Goal: Transaction & Acquisition: Purchase product/service

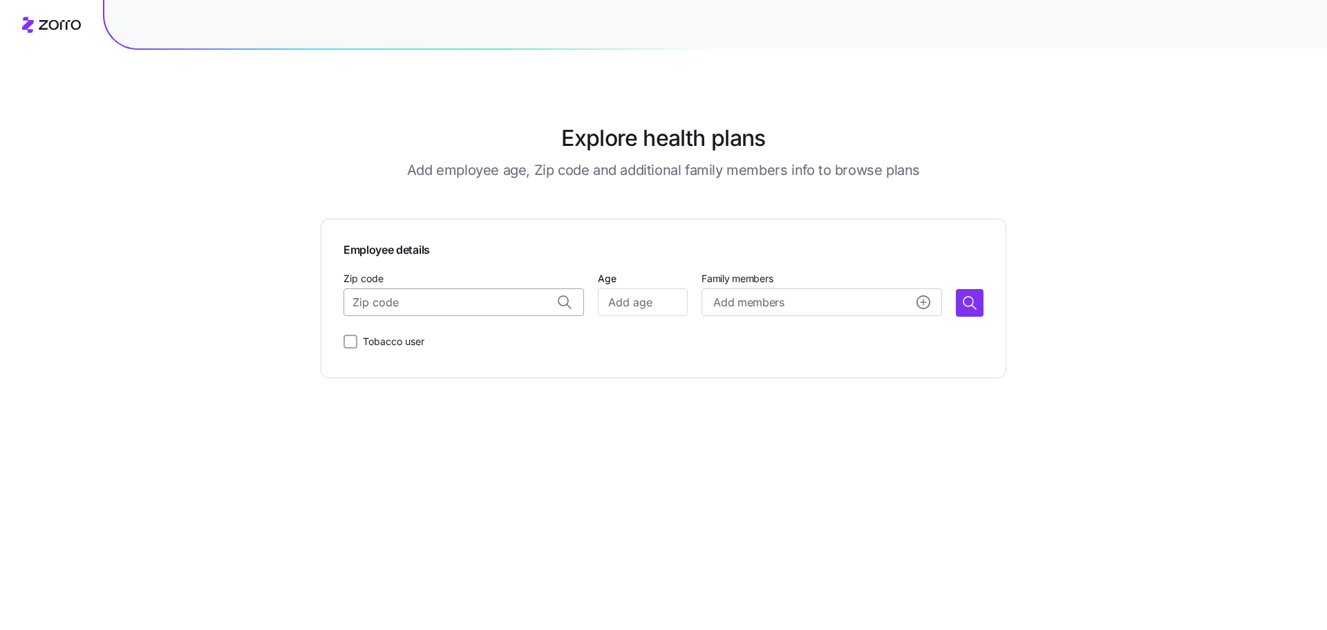
click at [462, 296] on input "Zip code" at bounding box center [463, 302] width 240 height 28
click at [427, 341] on span "37130, [GEOGRAPHIC_DATA], [GEOGRAPHIC_DATA]" at bounding box center [477, 338] width 193 height 17
type input "37130, [GEOGRAPHIC_DATA], [GEOGRAPHIC_DATA]"
click at [619, 299] on input "Age" at bounding box center [643, 302] width 90 height 28
type input "60"
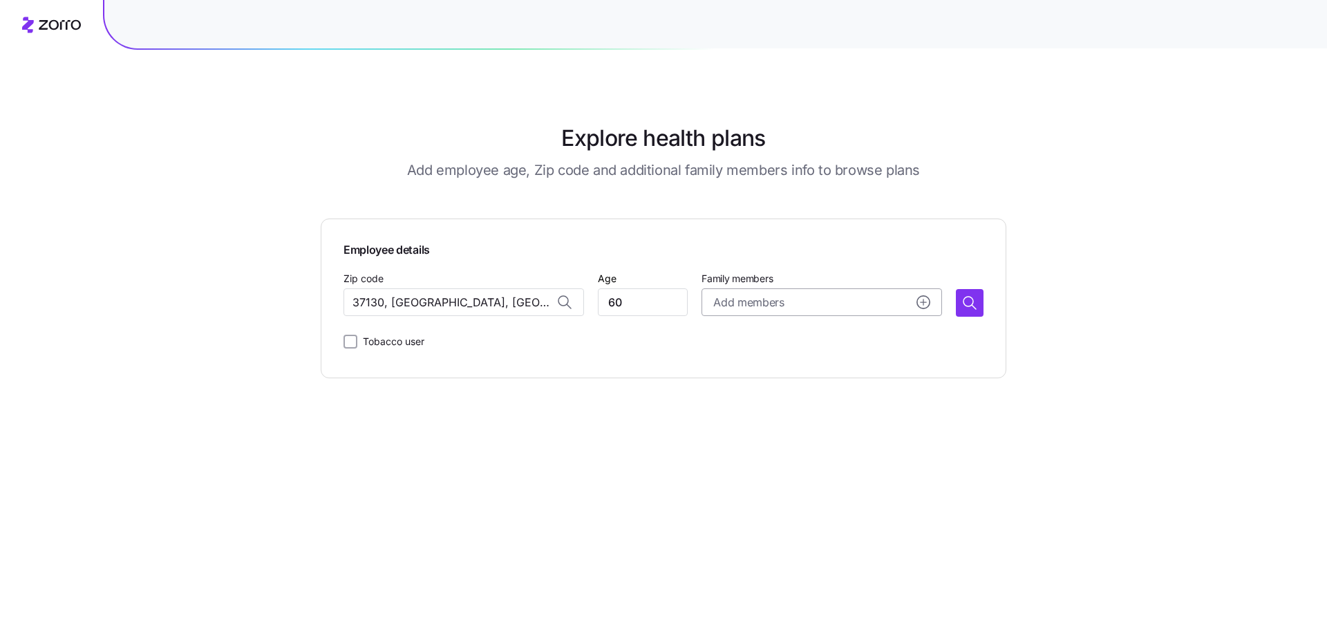
click at [717, 301] on span "Add members" at bounding box center [748, 302] width 70 height 17
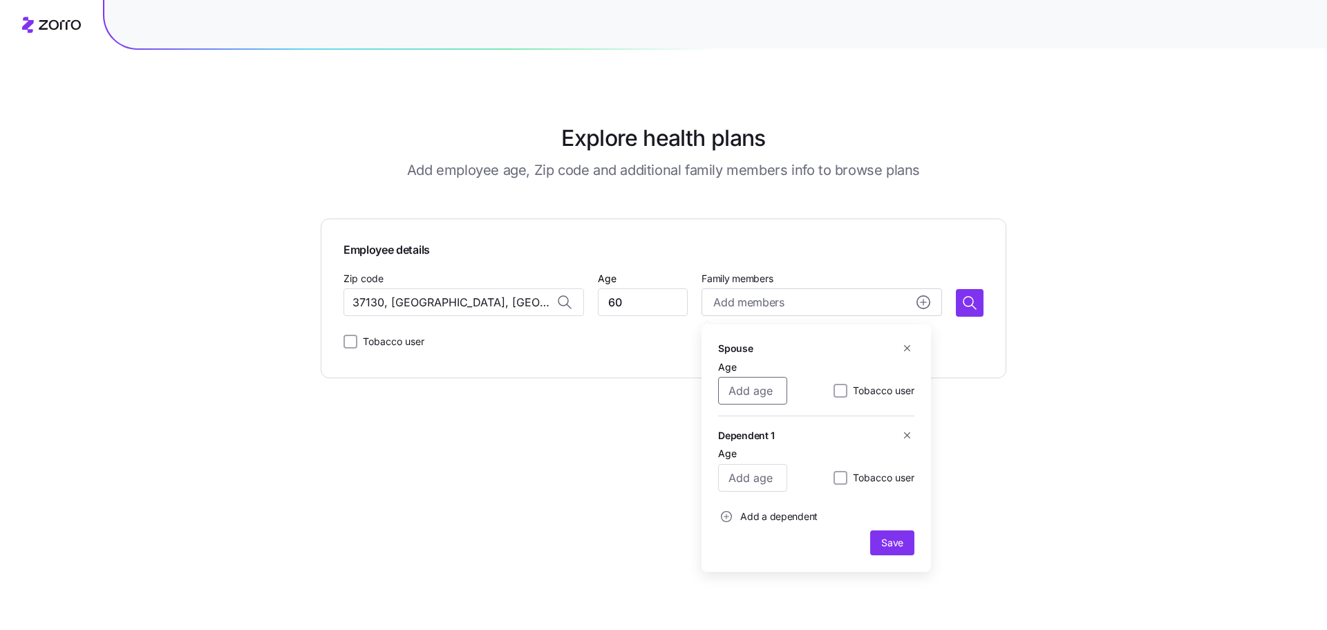
click at [738, 388] on input "Age" at bounding box center [752, 391] width 69 height 28
type input "45"
click at [888, 541] on span "Save" at bounding box center [892, 543] width 22 height 14
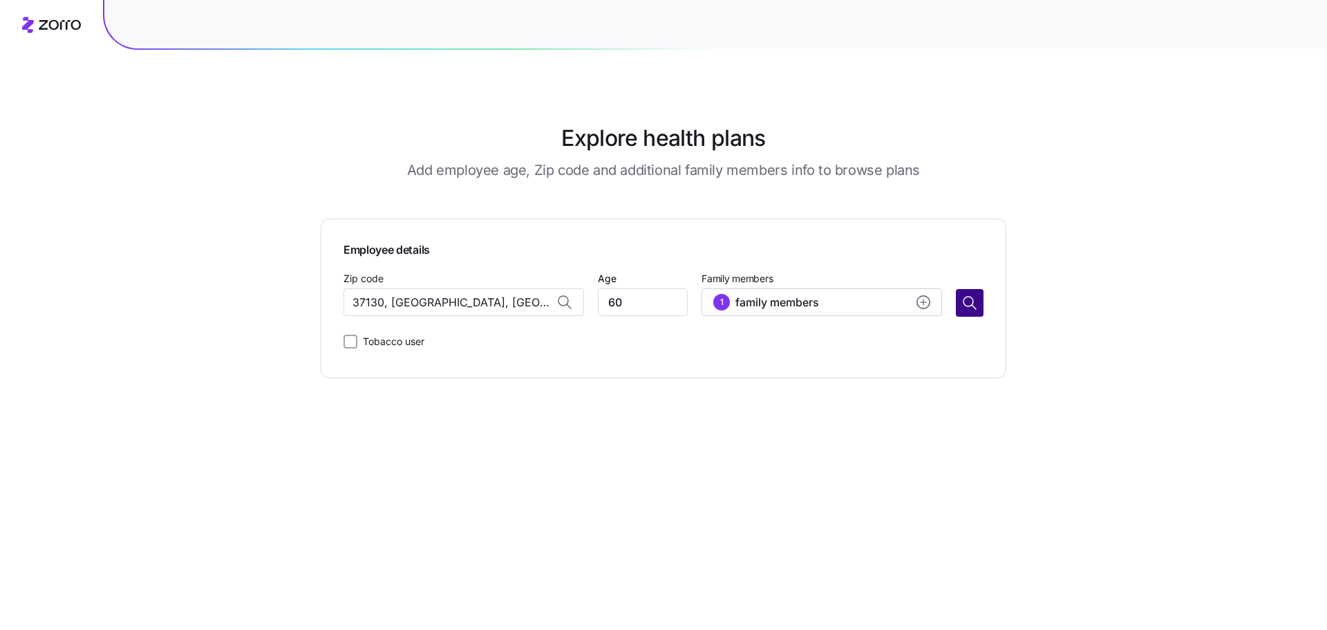
click at [967, 303] on icon "button" at bounding box center [969, 302] width 17 height 17
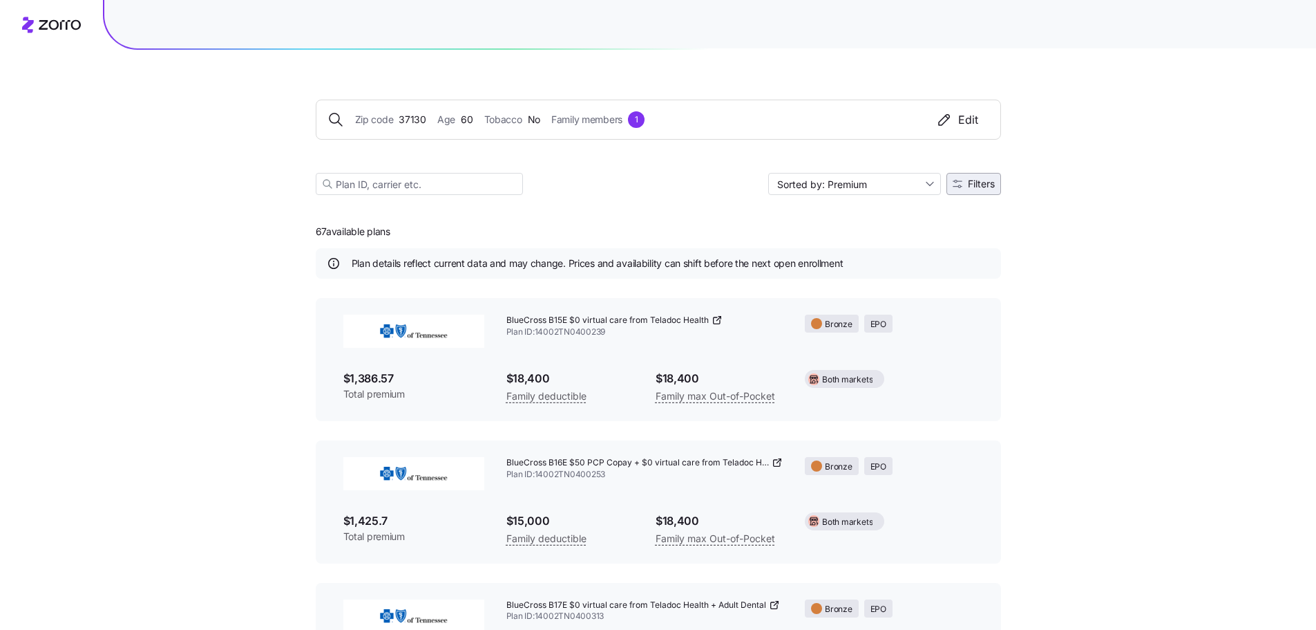
click at [977, 182] on span "Filters" at bounding box center [981, 184] width 27 height 10
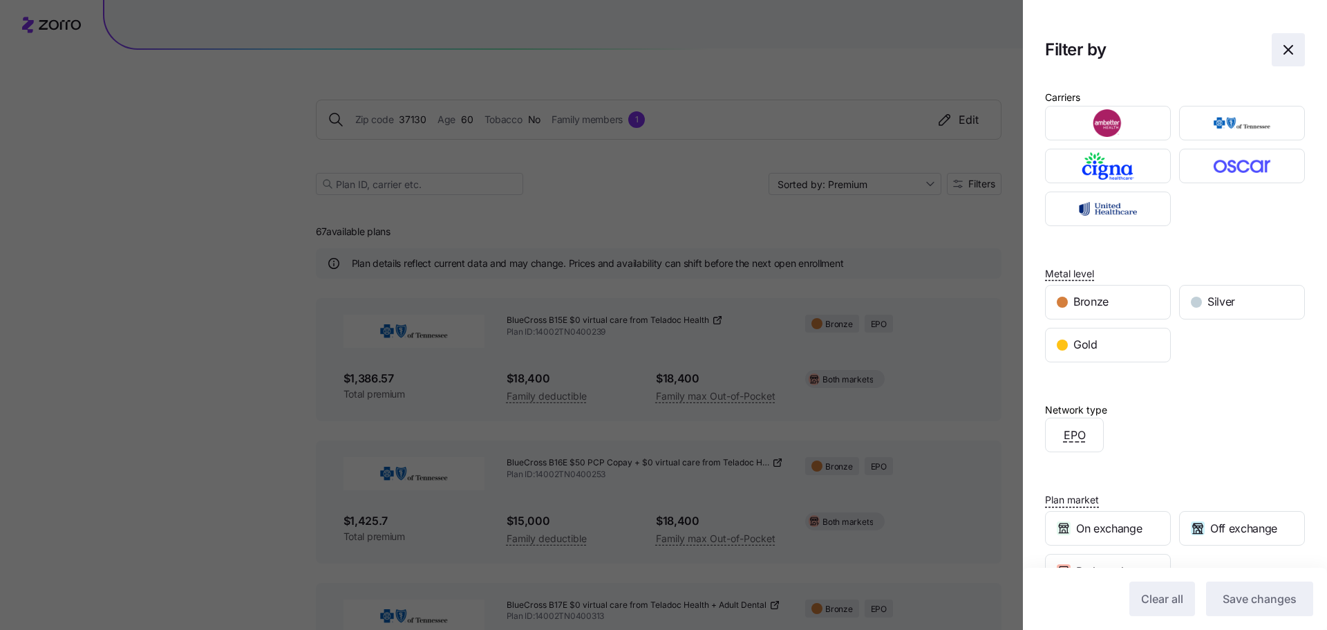
click at [1281, 48] on icon "button" at bounding box center [1288, 49] width 17 height 17
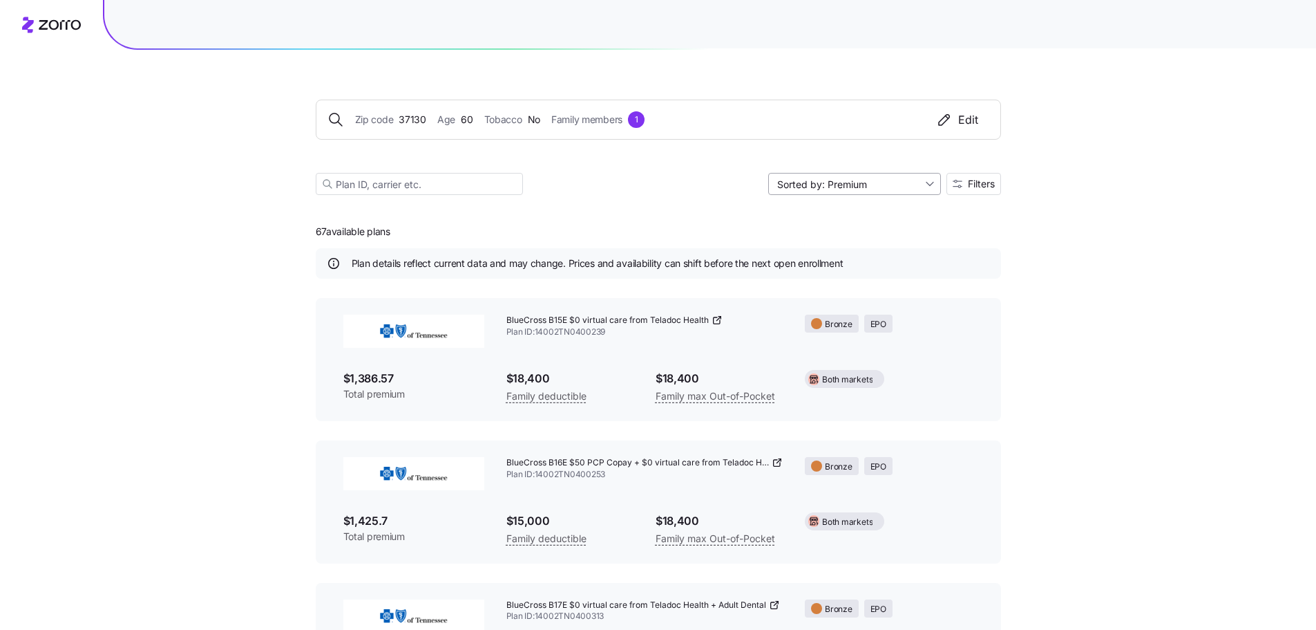
click at [847, 179] on input "Sorted by: Premium" at bounding box center [854, 184] width 173 height 22
click at [830, 235] on div "Deductible" at bounding box center [854, 237] width 162 height 21
type input "Sorted by: Deductible"
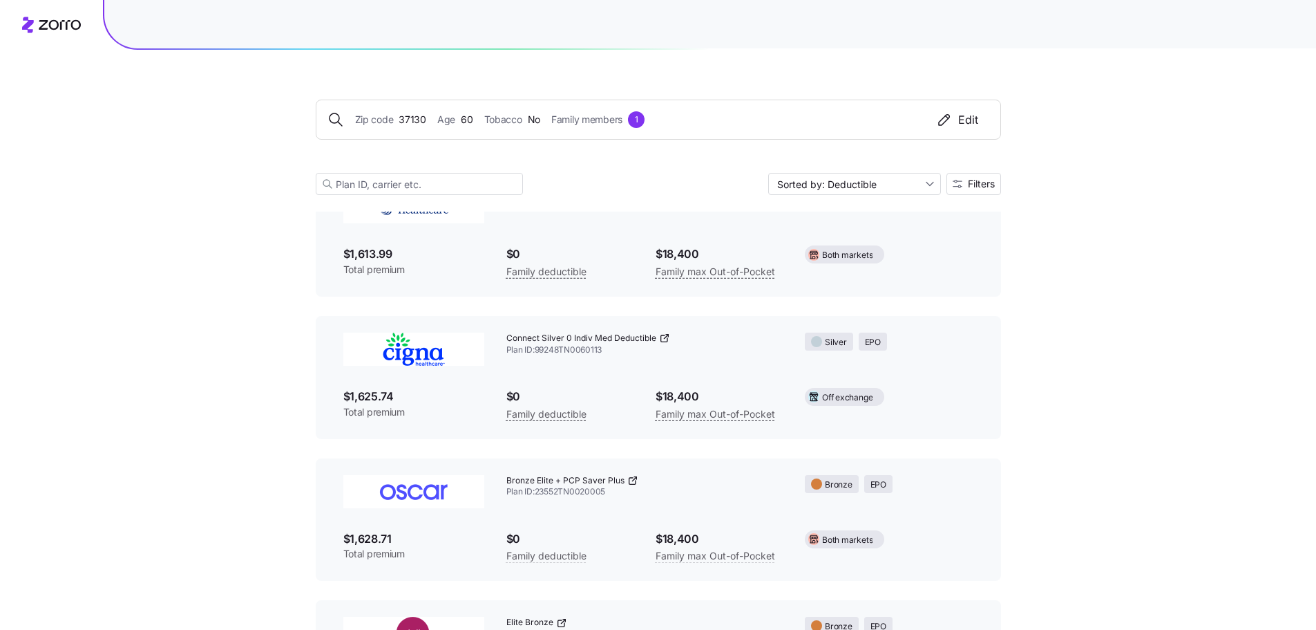
scroll to position [138, 0]
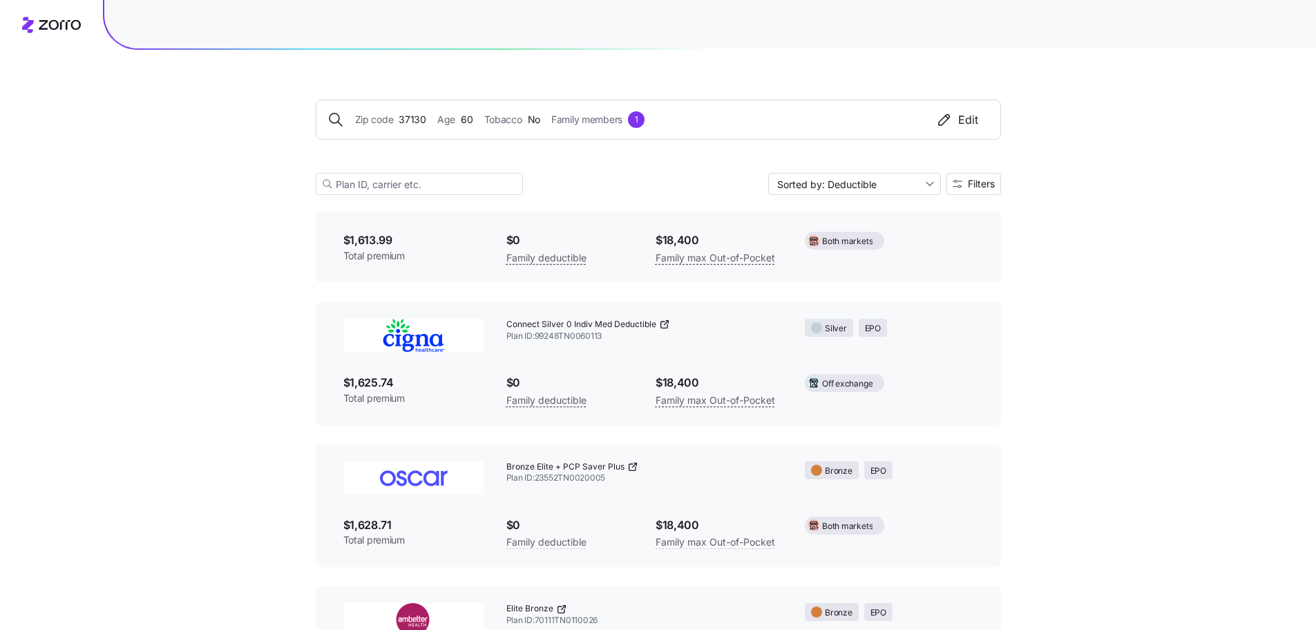
click at [407, 340] on img at bounding box center [413, 335] width 141 height 33
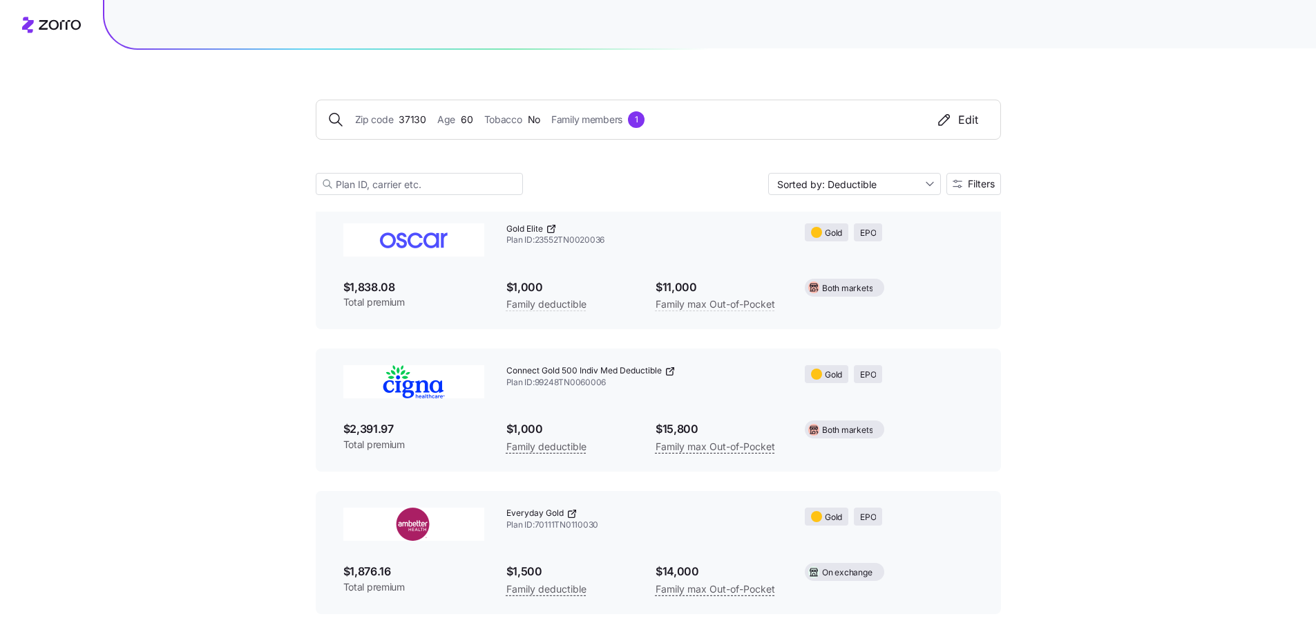
scroll to position [1797, 0]
click at [405, 240] on img at bounding box center [413, 241] width 141 height 33
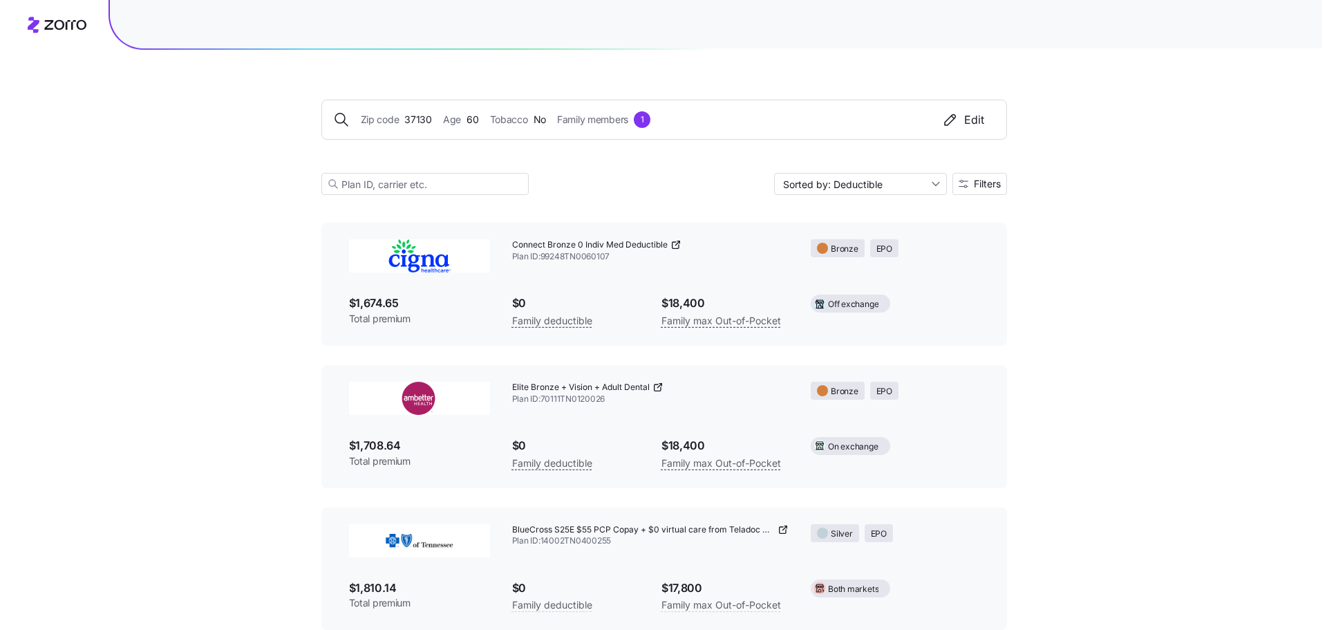
scroll to position [760, 0]
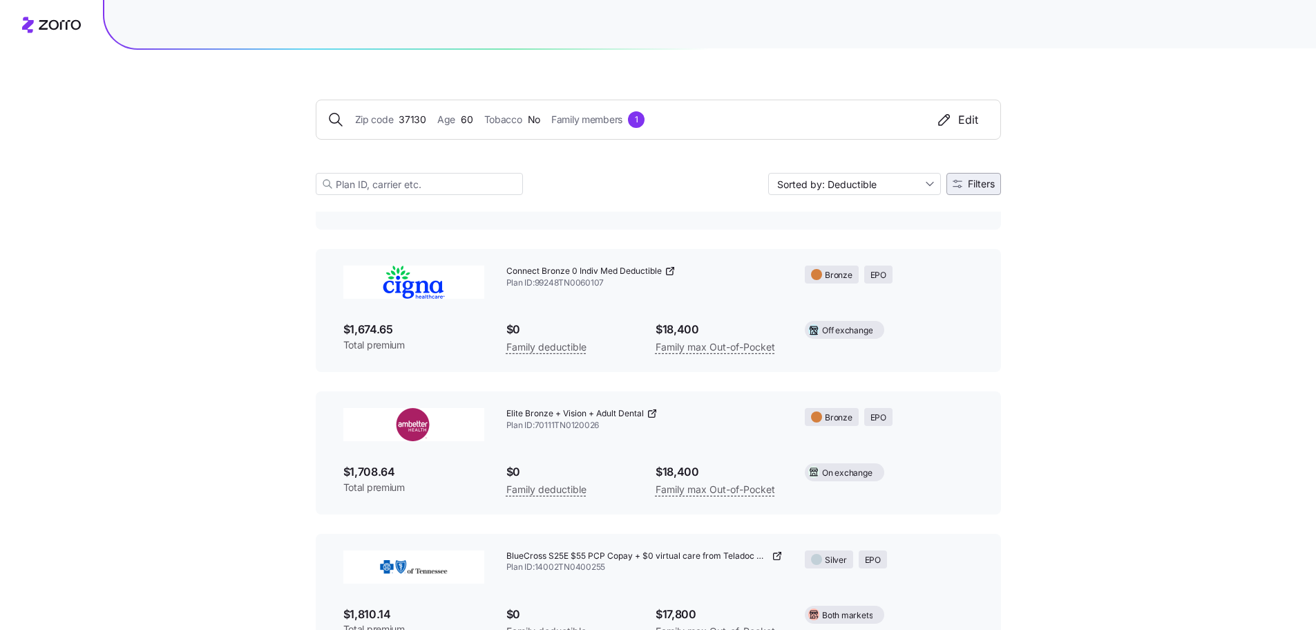
click at [976, 179] on span "Filters" at bounding box center [981, 184] width 27 height 10
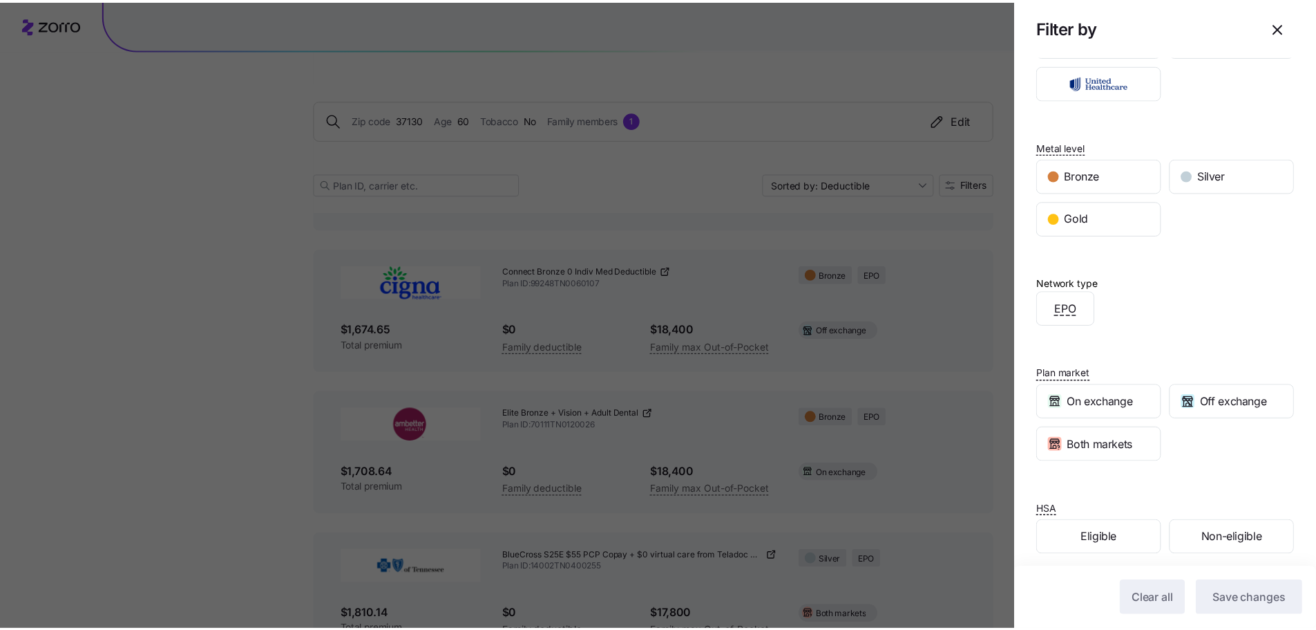
scroll to position [136, 0]
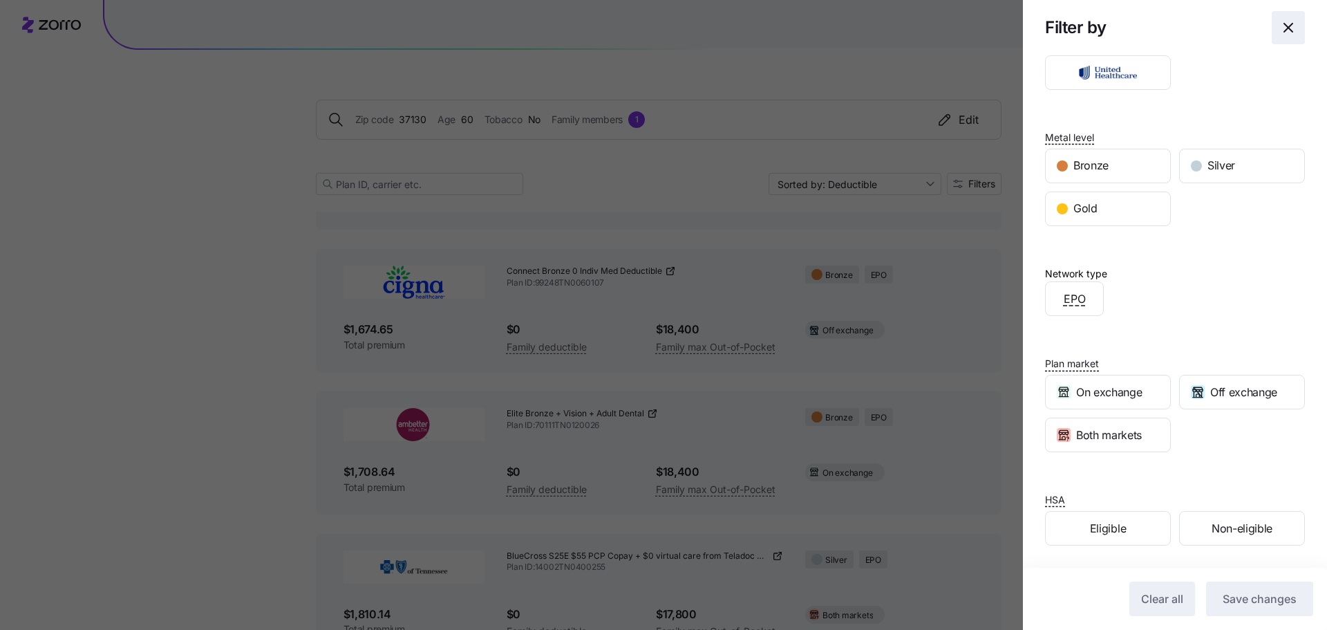
click at [1280, 28] on icon "button" at bounding box center [1288, 27] width 17 height 17
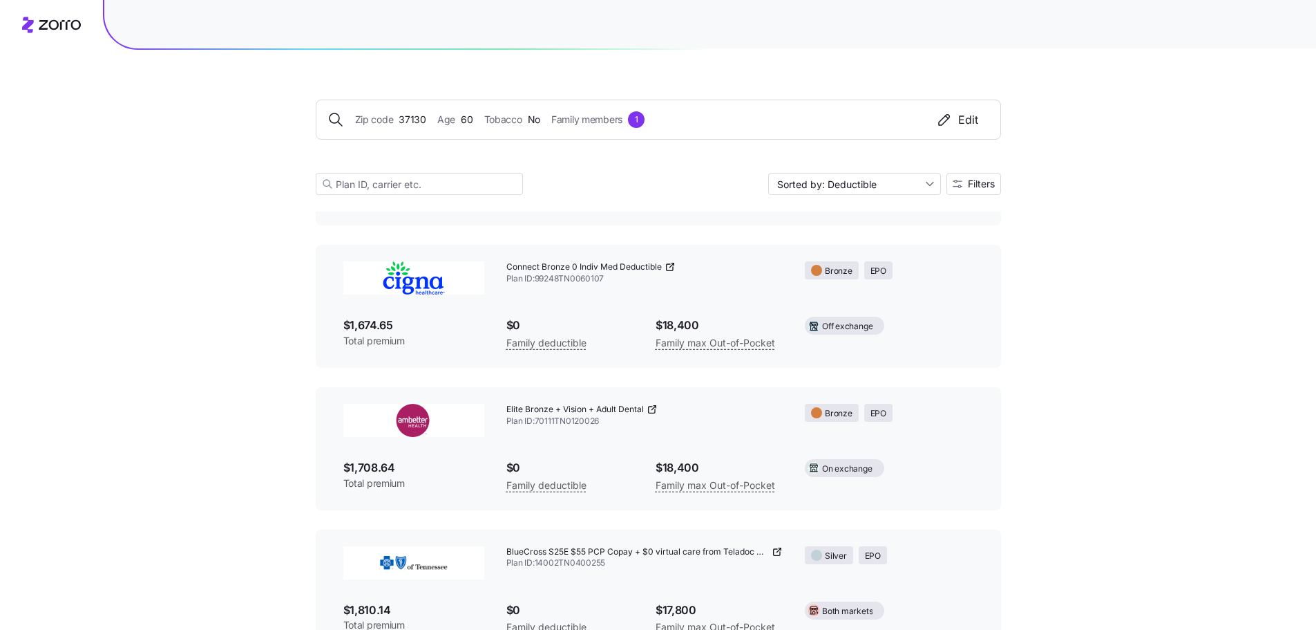
scroll to position [760, 0]
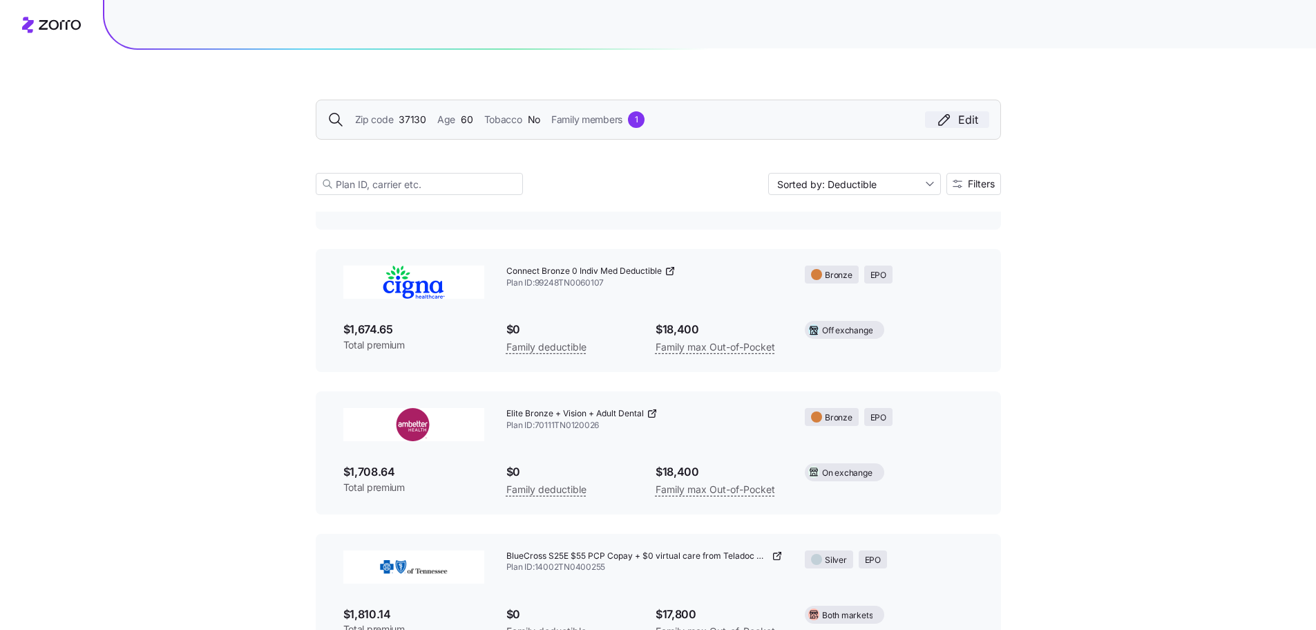
click at [977, 114] on div "Edit" at bounding box center [957, 119] width 42 height 17
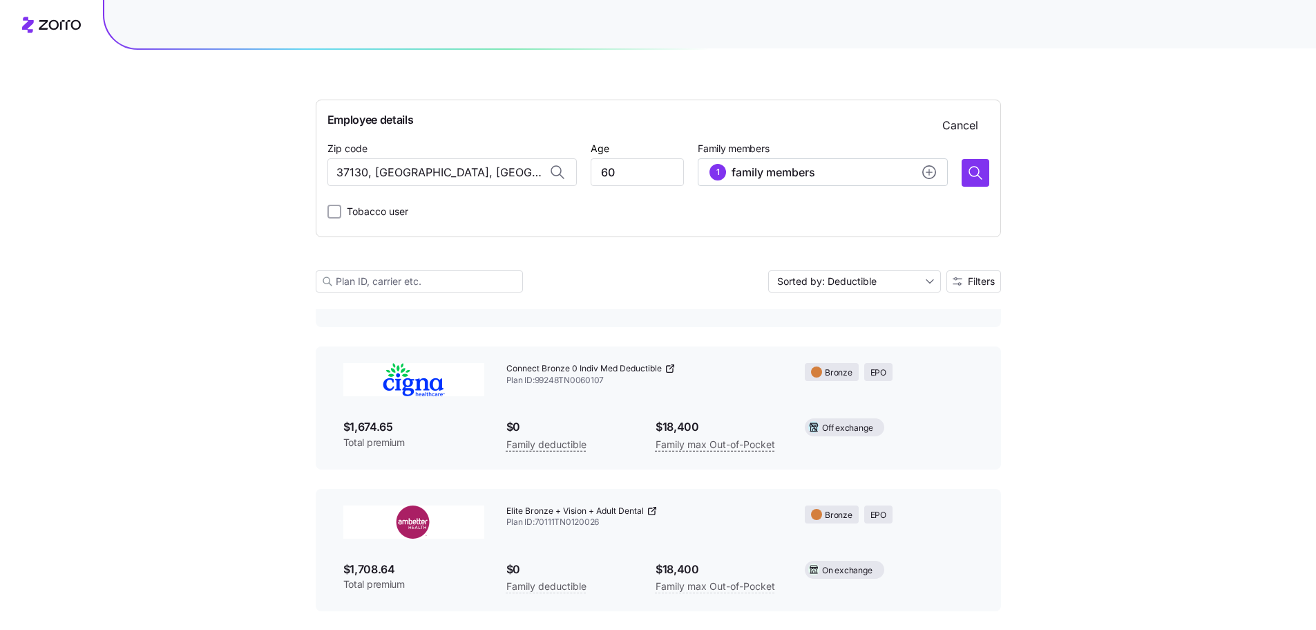
scroll to position [858, 0]
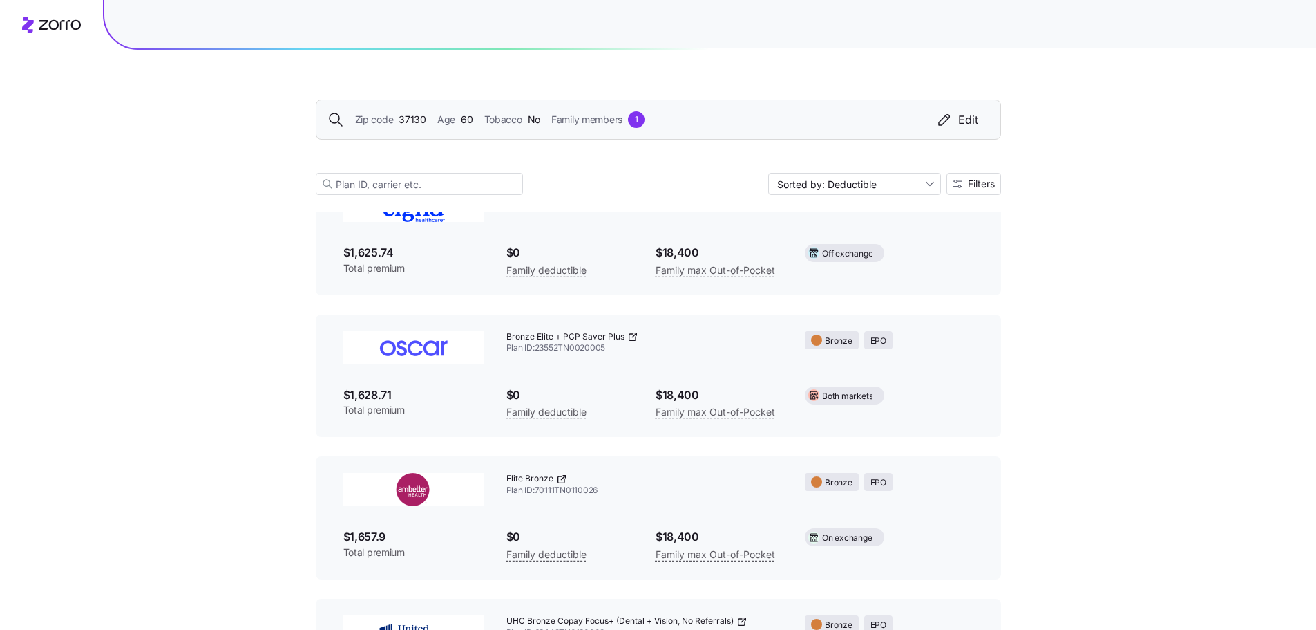
scroll to position [207, 0]
